Goal: Navigation & Orientation: Find specific page/section

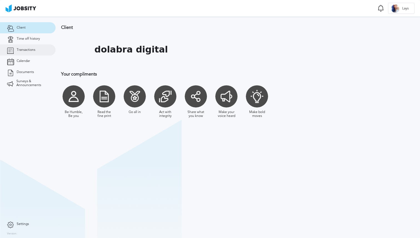
click at [28, 50] on span "Transactions" at bounding box center [26, 50] width 19 height 4
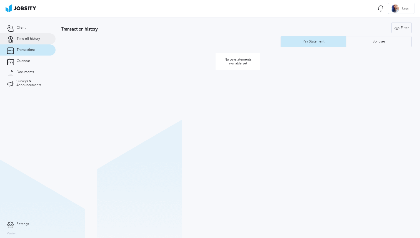
click at [32, 44] on link "Time off history" at bounding box center [28, 38] width 56 height 11
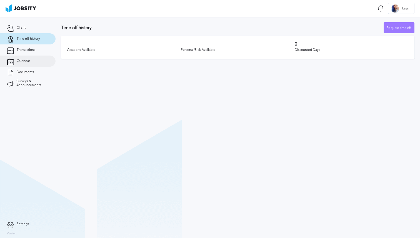
click at [25, 62] on span "Calendar" at bounding box center [23, 61] width 13 height 4
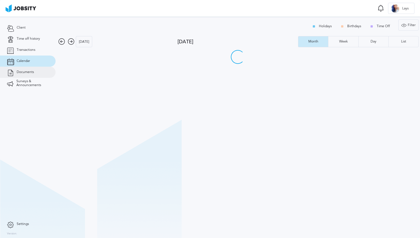
click at [25, 71] on span "Documents" at bounding box center [25, 72] width 17 height 4
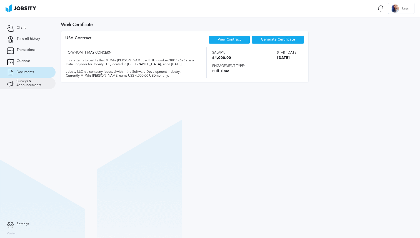
click at [25, 80] on span "Surveys & Announcements" at bounding box center [32, 83] width 32 height 8
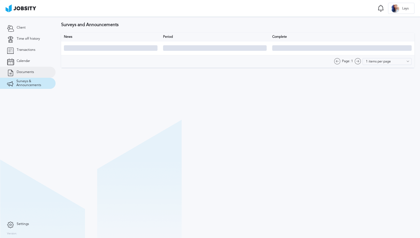
type input "10 items per page"
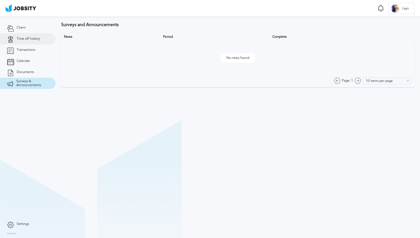
click at [37, 40] on span "Time off history" at bounding box center [28, 39] width 23 height 4
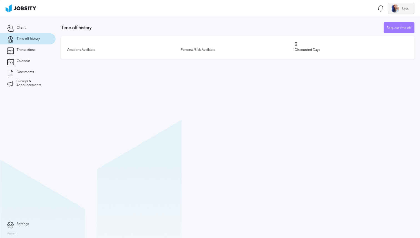
click at [400, 8] on span "Lays" at bounding box center [405, 9] width 12 height 4
click at [378, 8] on div "Log Out" at bounding box center [210, 119] width 420 height 238
click at [39, 52] on link "Transactions" at bounding box center [28, 49] width 56 height 11
